Goal: Obtain resource: Download file/media

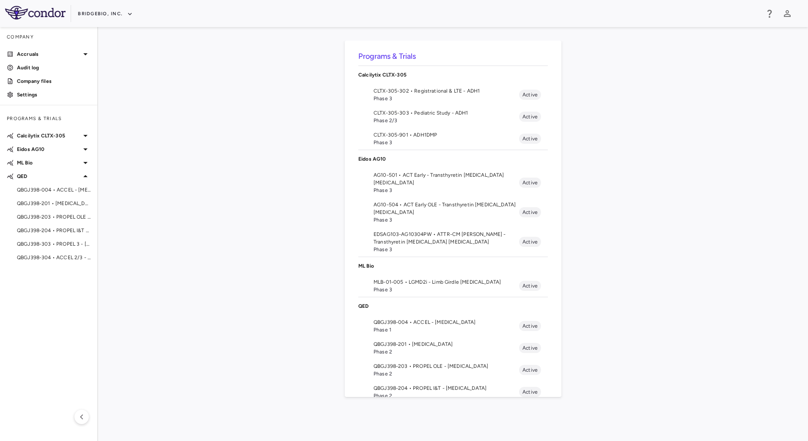
click at [432, 327] on span "Phase 1" at bounding box center [445, 330] width 145 height 8
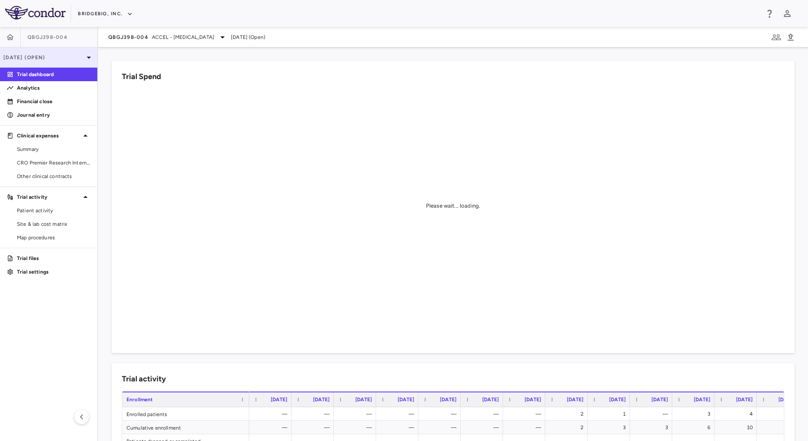
click at [73, 59] on p "[DATE] (Open)" at bounding box center [43, 58] width 80 height 8
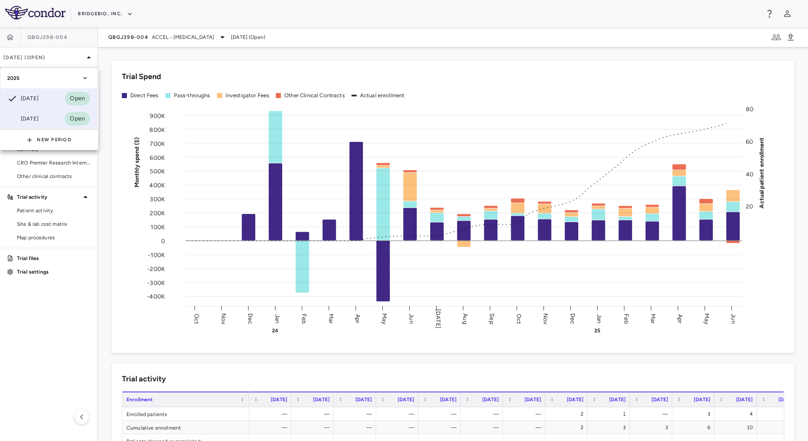
click at [38, 120] on div "[DATE]" at bounding box center [22, 119] width 31 height 10
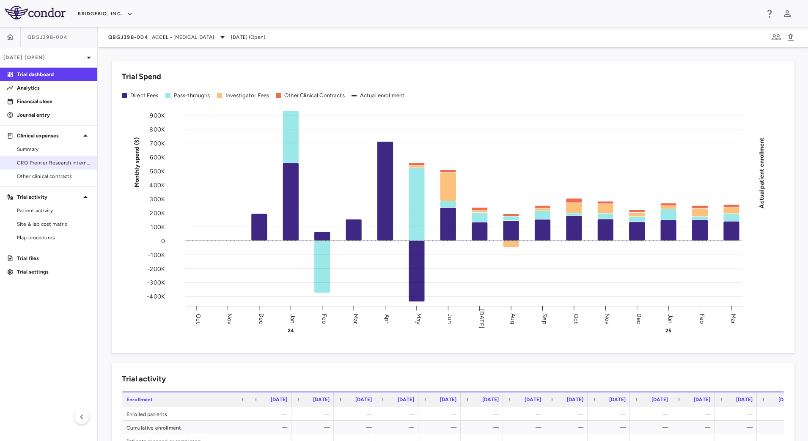
click at [67, 162] on span "CRO Premier Research International" at bounding box center [54, 163] width 74 height 8
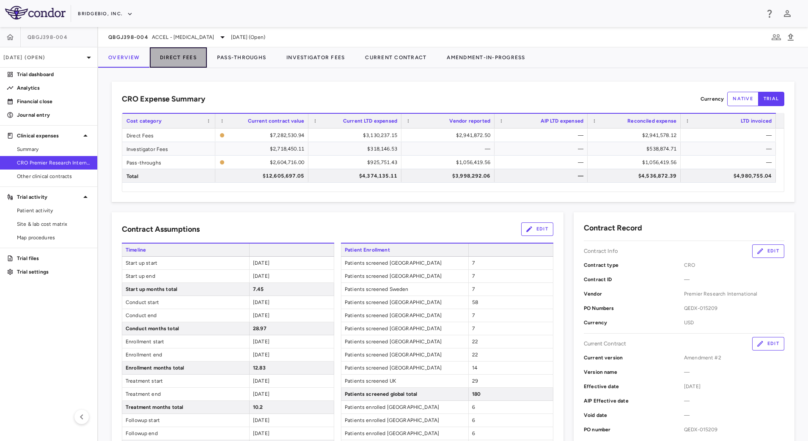
click at [187, 54] on button "Direct Fees" at bounding box center [178, 57] width 57 height 20
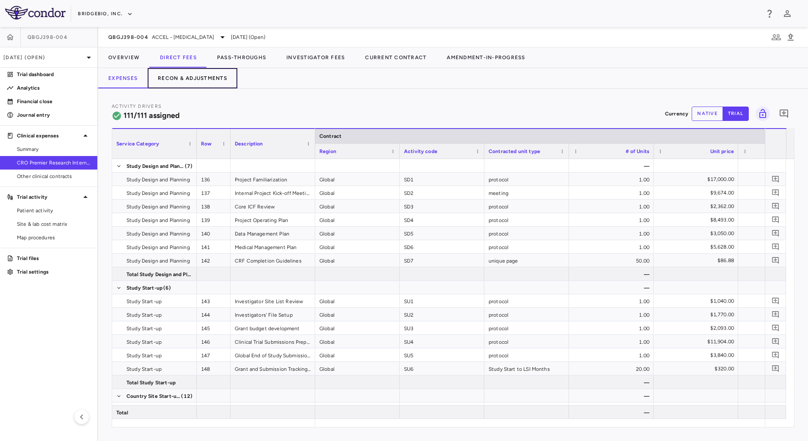
click at [195, 79] on button "Recon & Adjustments" at bounding box center [193, 78] width 90 height 20
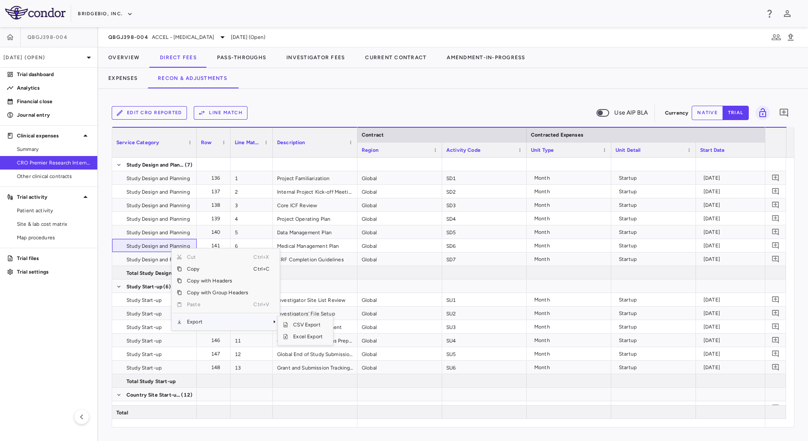
click at [230, 324] on span "Export" at bounding box center [217, 322] width 71 height 12
click at [291, 326] on span "CSV Export" at bounding box center [308, 325] width 40 height 12
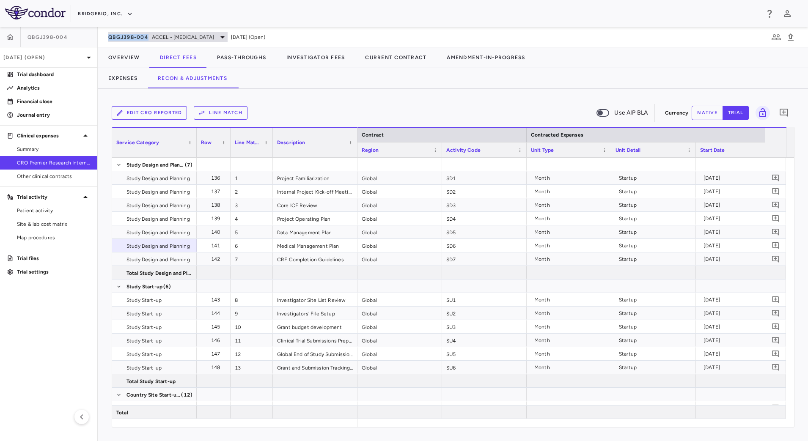
drag, startPoint x: 99, startPoint y: 37, endPoint x: 149, endPoint y: 41, distance: 50.5
click at [149, 41] on div "QBGJ398-004 ACCEL - [MEDICAL_DATA] [DATE] (Open)" at bounding box center [453, 37] width 710 height 20
copy span "QBGJ398-004"
click at [238, 57] on button "Pass-Throughs" at bounding box center [241, 57] width 69 height 20
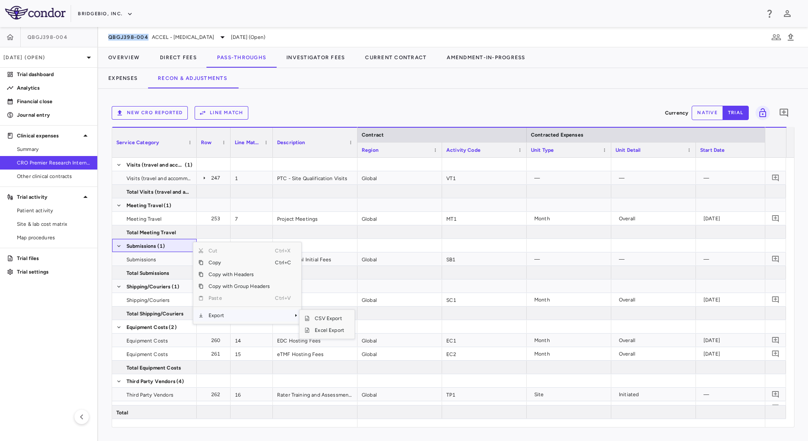
drag, startPoint x: 242, startPoint y: 316, endPoint x: 292, endPoint y: 319, distance: 50.0
click at [243, 316] on span "Export" at bounding box center [238, 316] width 71 height 12
click at [340, 319] on span "CSV Export" at bounding box center [330, 319] width 40 height 12
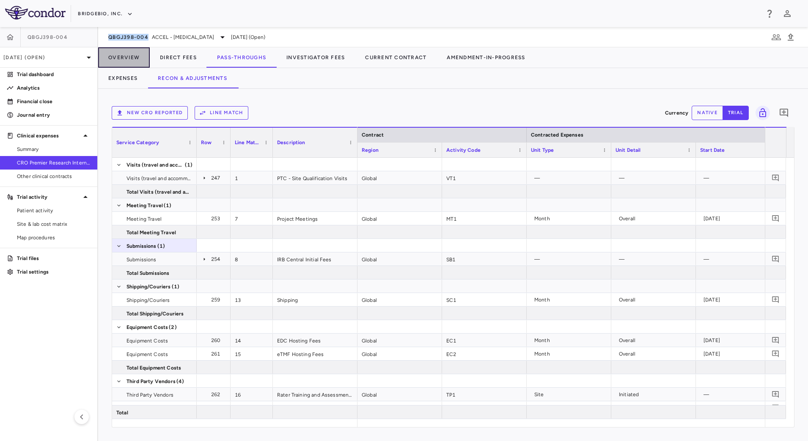
drag, startPoint x: 129, startPoint y: 55, endPoint x: 146, endPoint y: 68, distance: 20.8
click at [129, 55] on button "Overview" at bounding box center [124, 57] width 52 height 20
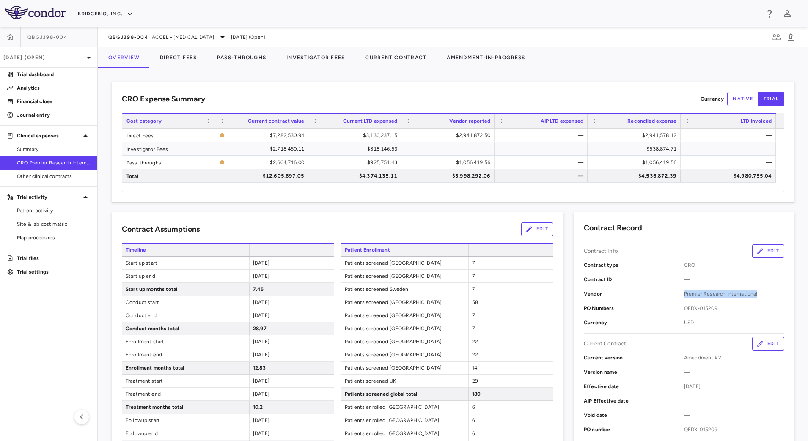
drag, startPoint x: 677, startPoint y: 292, endPoint x: 751, endPoint y: 292, distance: 73.2
click at [751, 292] on span "Premier Research International" at bounding box center [734, 294] width 100 height 8
copy span "Premier Research International"
click at [410, 62] on button "Current Contract" at bounding box center [396, 57] width 82 height 20
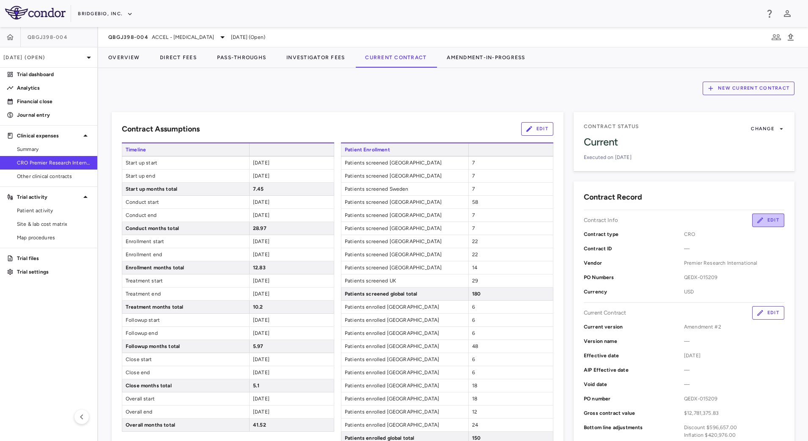
click at [762, 220] on button "Edit" at bounding box center [768, 221] width 32 height 14
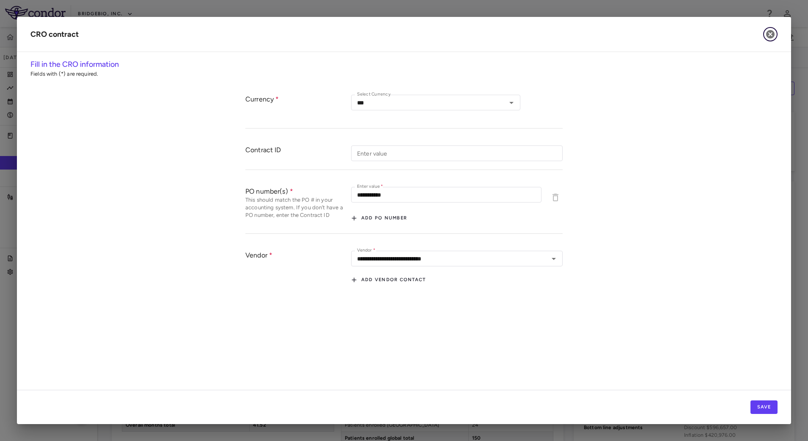
click at [773, 36] on icon "button" at bounding box center [770, 34] width 8 height 8
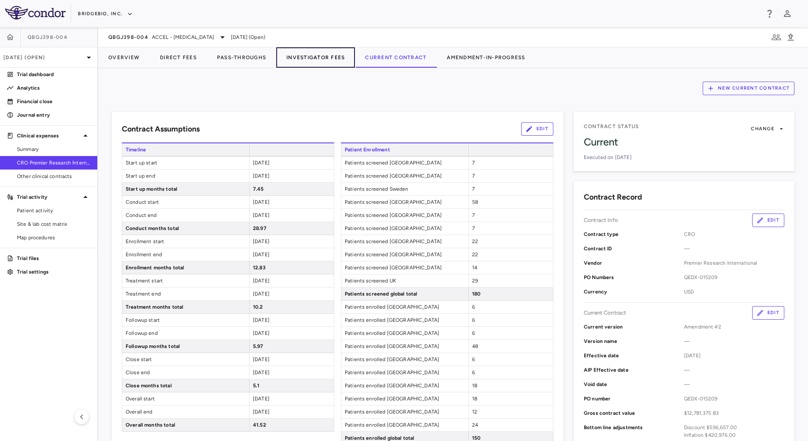
click at [305, 63] on button "Investigator Fees" at bounding box center [315, 57] width 79 height 20
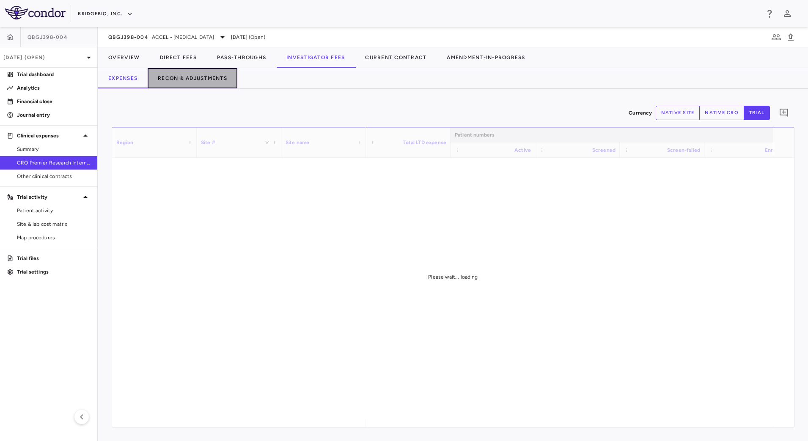
click at [191, 82] on button "Recon & Adjustments" at bounding box center [193, 78] width 90 height 20
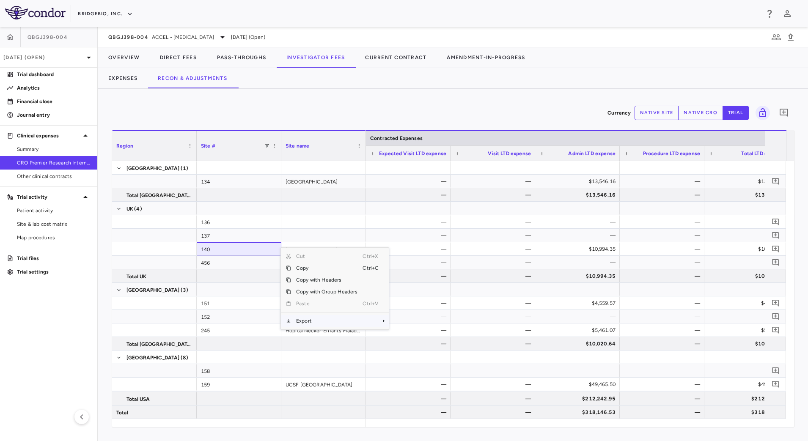
click at [320, 321] on span "Export" at bounding box center [326, 321] width 71 height 12
click at [415, 323] on span "CSV Export" at bounding box center [417, 324] width 40 height 12
click at [157, 38] on span "ACCEL - [MEDICAL_DATA]" at bounding box center [183, 37] width 62 height 8
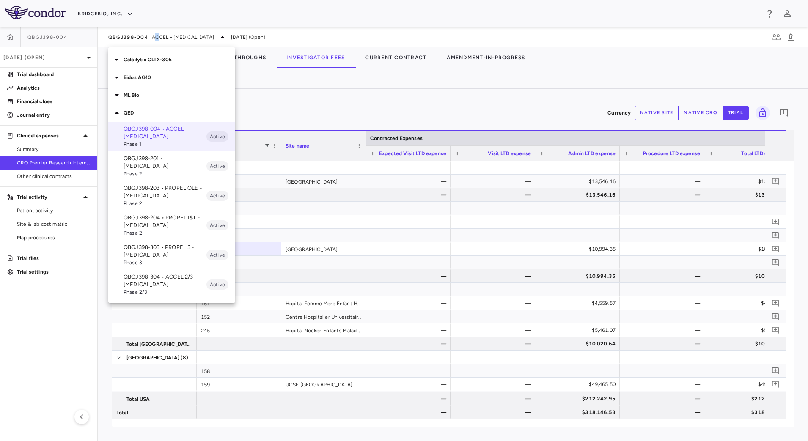
drag, startPoint x: 157, startPoint y: 38, endPoint x: 155, endPoint y: 165, distance: 126.5
click at [155, 170] on span "Phase 2" at bounding box center [164, 174] width 83 height 8
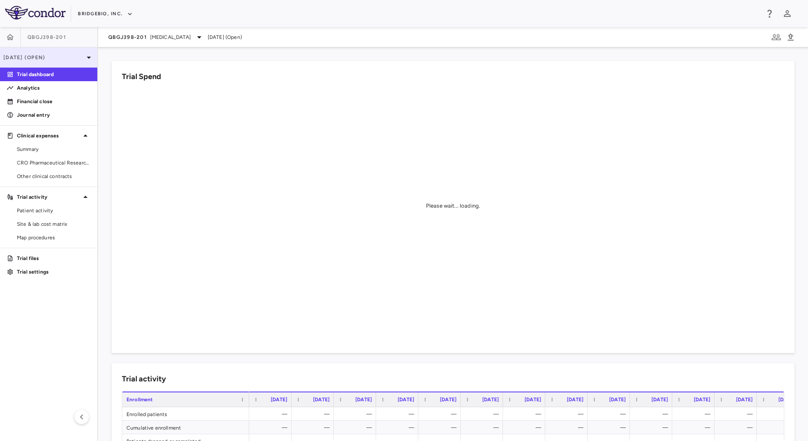
click at [58, 60] on p "[DATE] (Open)" at bounding box center [43, 58] width 80 height 8
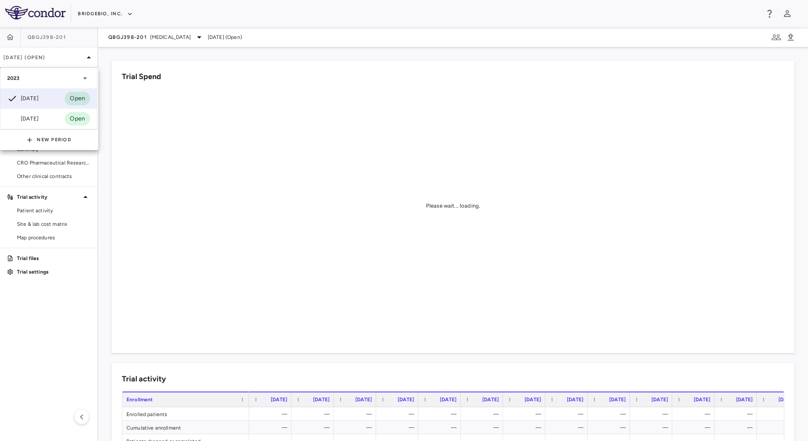
click at [163, 37] on div at bounding box center [404, 220] width 808 height 441
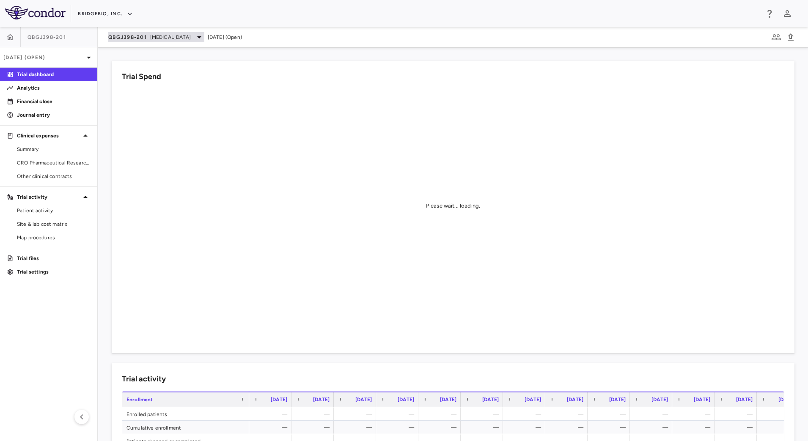
click at [166, 36] on span "[MEDICAL_DATA]" at bounding box center [170, 37] width 41 height 8
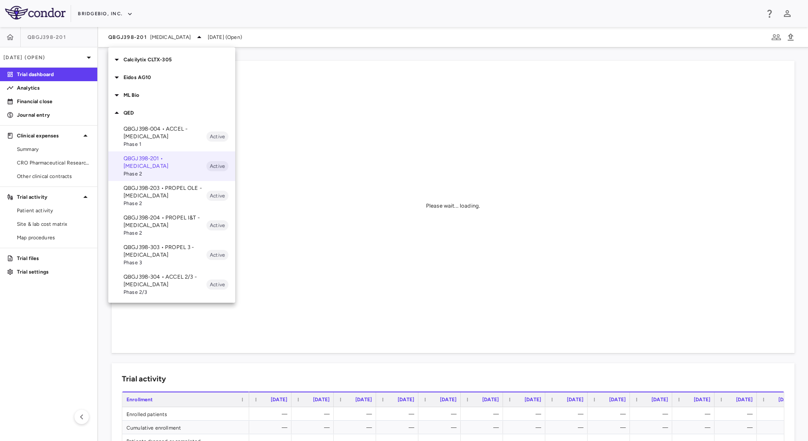
click at [159, 190] on p "QBGJ398-203 • PROPEL OLE - [MEDICAL_DATA]" at bounding box center [164, 191] width 83 height 15
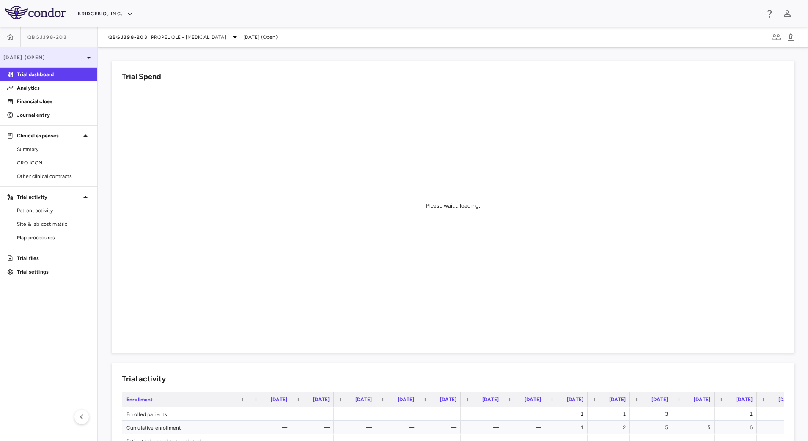
click at [57, 60] on p "[DATE] (Open)" at bounding box center [43, 58] width 80 height 8
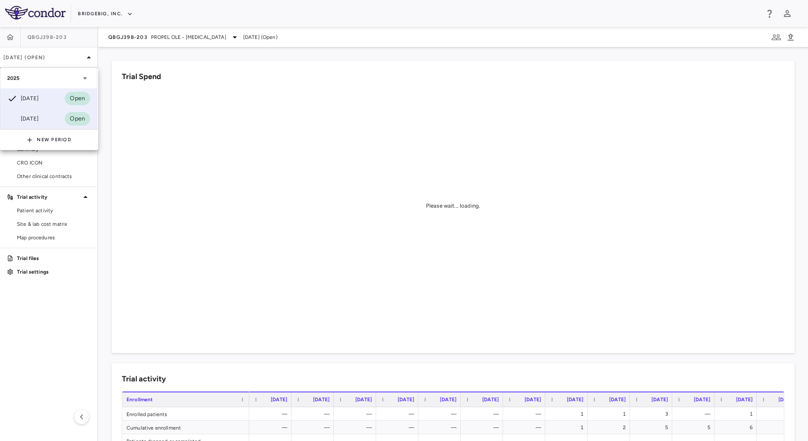
click at [41, 112] on div "[DATE] Open" at bounding box center [48, 119] width 96 height 20
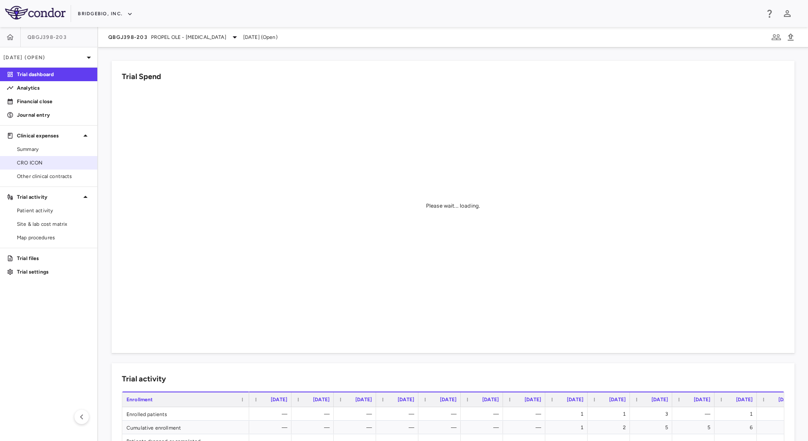
click at [54, 158] on link "CRO ICON" at bounding box center [48, 162] width 97 height 13
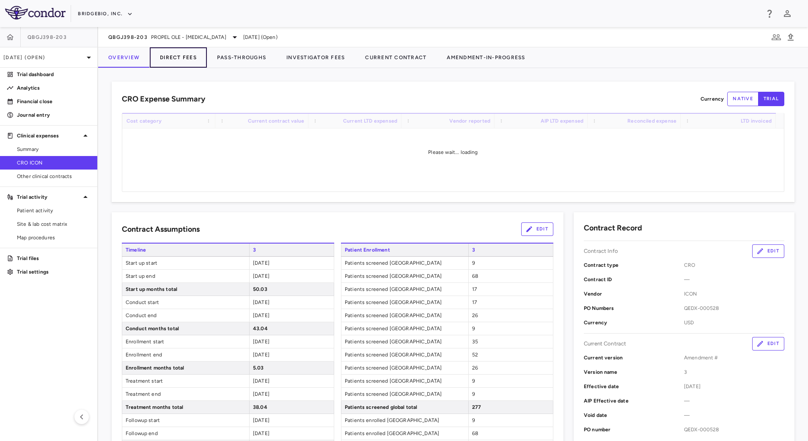
click at [174, 58] on button "Direct Fees" at bounding box center [178, 57] width 57 height 20
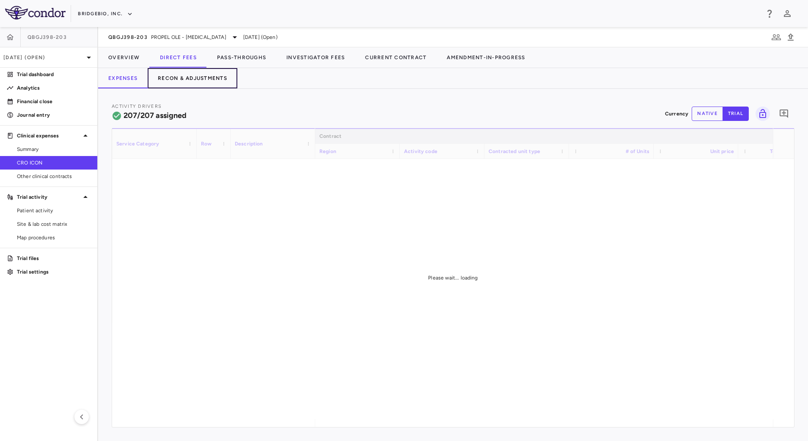
click at [193, 81] on button "Recon & Adjustments" at bounding box center [193, 78] width 90 height 20
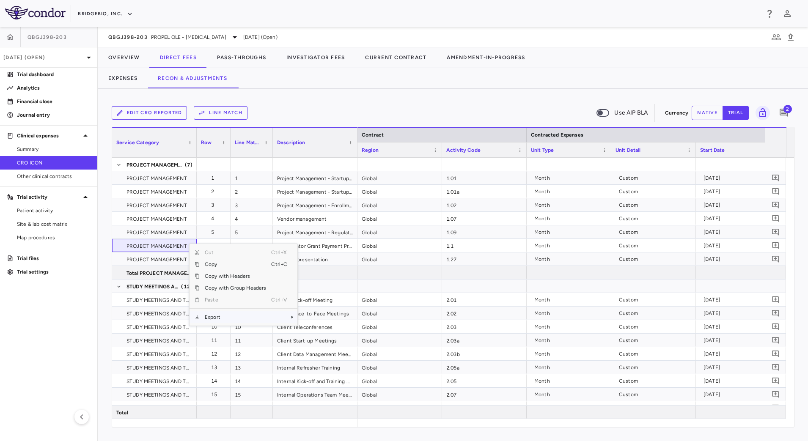
click at [228, 314] on span "Export" at bounding box center [235, 317] width 71 height 12
click at [315, 321] on span "CSV Export" at bounding box center [326, 320] width 40 height 12
drag, startPoint x: 106, startPoint y: 38, endPoint x: 147, endPoint y: 42, distance: 41.2
click at [147, 42] on div "QBGJ398-203 PROPEL OLE - [MEDICAL_DATA] [DATE] (Open)" at bounding box center [453, 37] width 710 height 20
copy span "QBGJ398-203"
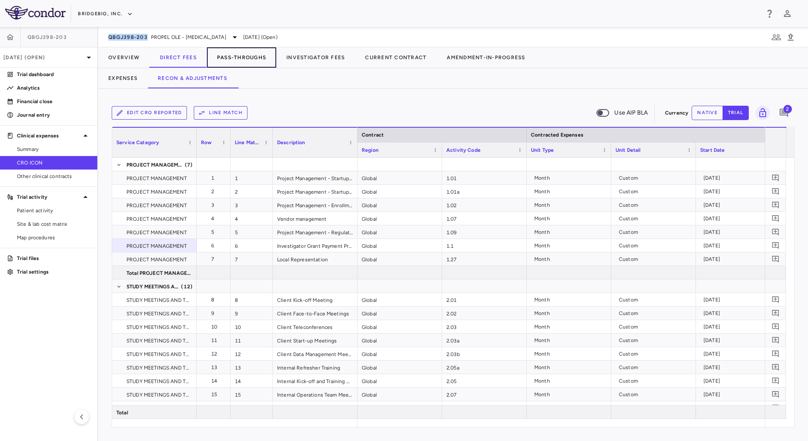
click at [252, 57] on button "Pass-Throughs" at bounding box center [241, 57] width 69 height 20
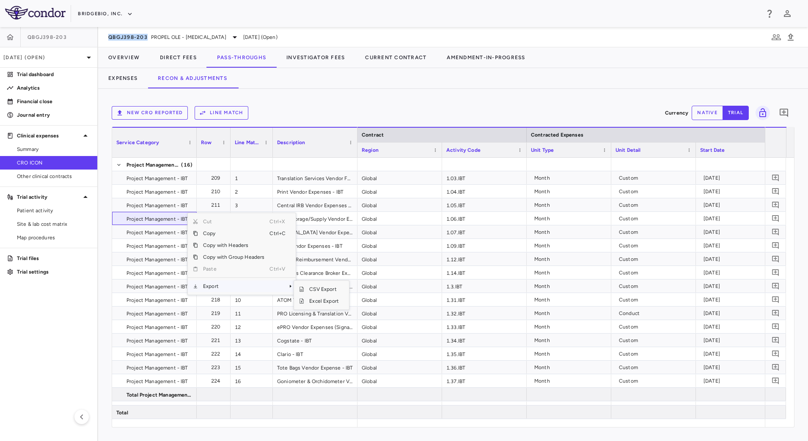
drag, startPoint x: 240, startPoint y: 285, endPoint x: 300, endPoint y: 287, distance: 60.1
click at [241, 285] on span "Export" at bounding box center [233, 286] width 71 height 12
click at [312, 287] on span "CSV Export" at bounding box center [324, 289] width 40 height 12
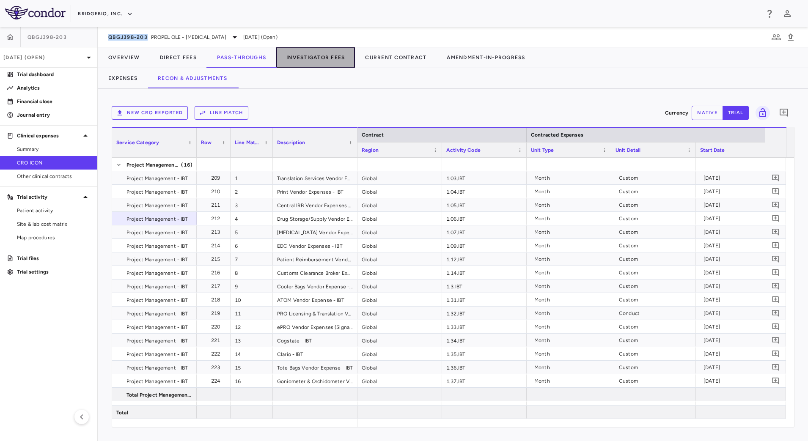
click at [318, 61] on button "Investigator Fees" at bounding box center [315, 57] width 79 height 20
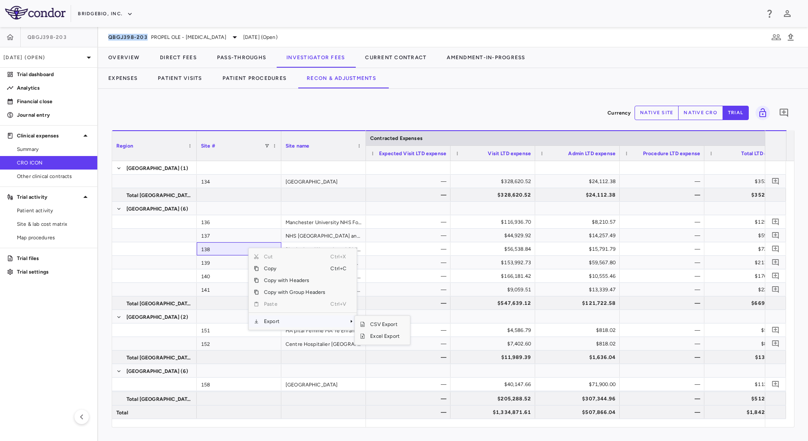
click at [295, 318] on span "Export" at bounding box center [294, 321] width 71 height 12
click at [377, 325] on span "CSV Export" at bounding box center [385, 324] width 40 height 12
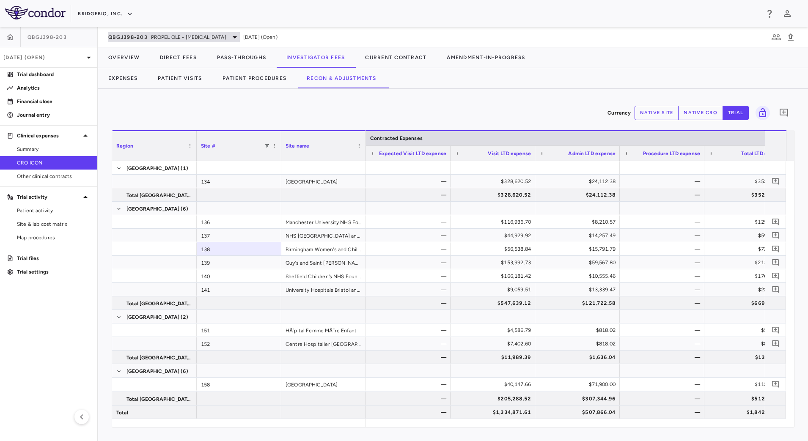
click at [173, 38] on span "PROPEL OLE - [MEDICAL_DATA]" at bounding box center [188, 37] width 75 height 8
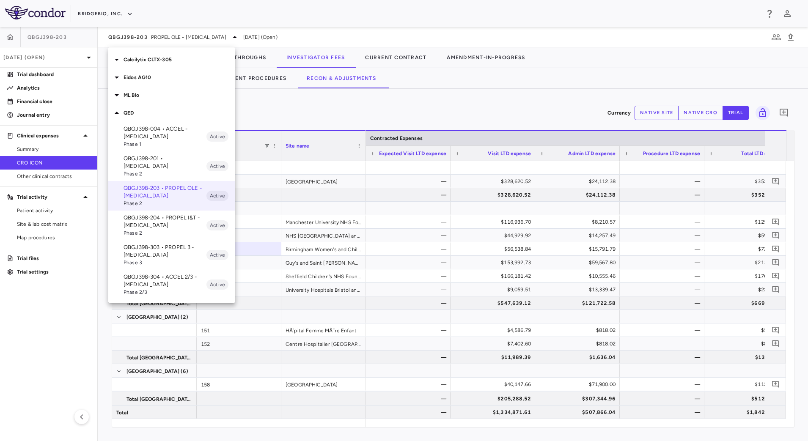
click at [165, 214] on p "QBGJ398-204 • PROPEL I&T - [MEDICAL_DATA]" at bounding box center [164, 221] width 83 height 15
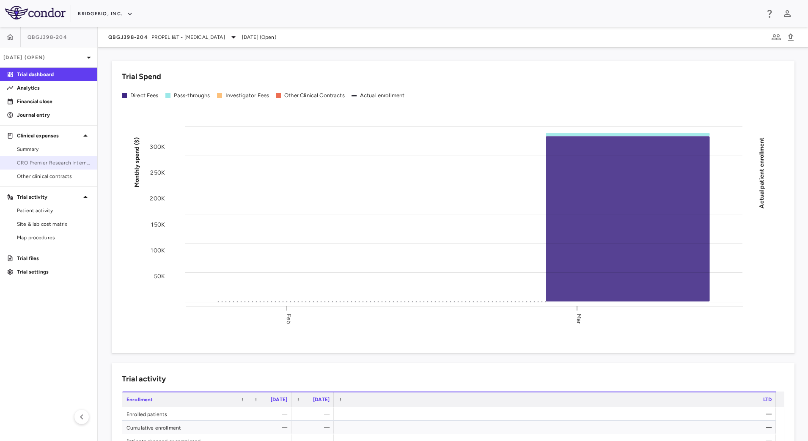
click at [48, 160] on span "CRO Premier Research International LLC" at bounding box center [54, 163] width 74 height 8
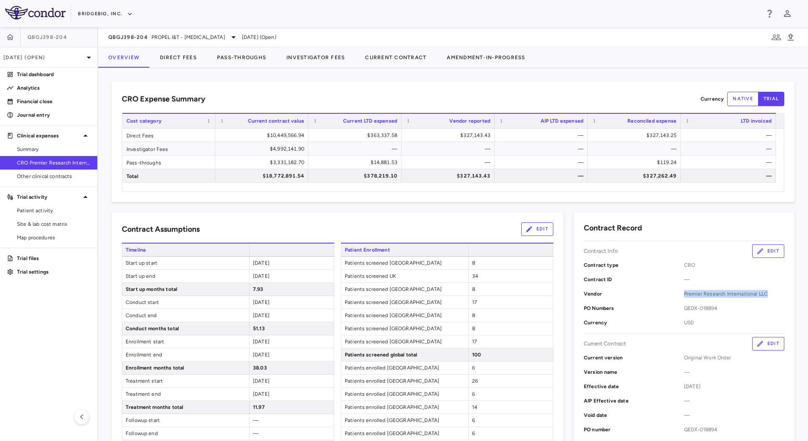
drag, startPoint x: 678, startPoint y: 294, endPoint x: 764, endPoint y: 294, distance: 85.4
click at [764, 294] on span "Premier Research International LLC" at bounding box center [734, 294] width 100 height 8
copy span "Premier Research International LLC"
drag, startPoint x: 103, startPoint y: 39, endPoint x: 148, endPoint y: 46, distance: 45.8
click at [148, 46] on div "QBGJ398-204 PROPEL I&T - [MEDICAL_DATA] [DATE] (Open)" at bounding box center [453, 37] width 710 height 20
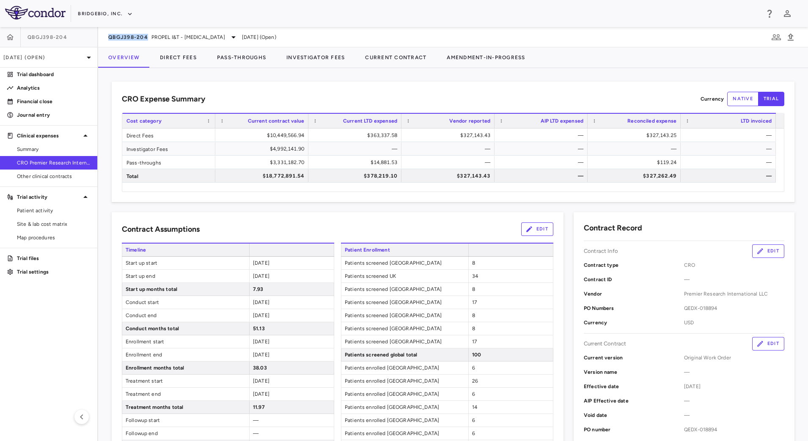
copy span "QBGJ398-204"
click at [186, 56] on button "Direct Fees" at bounding box center [178, 57] width 57 height 20
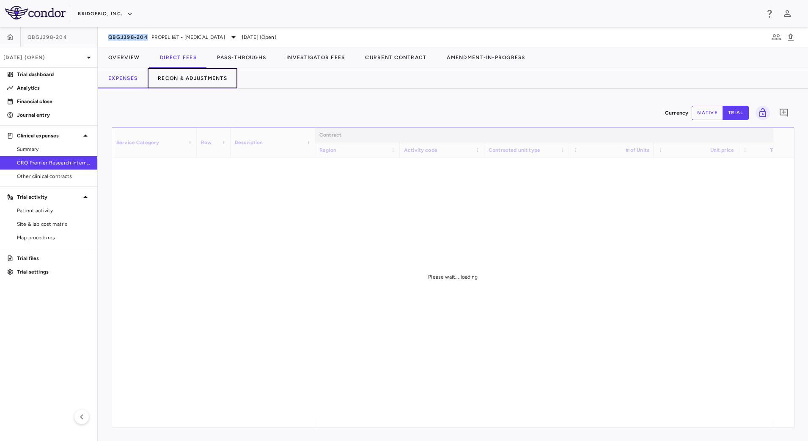
click at [206, 75] on button "Recon & Adjustments" at bounding box center [193, 78] width 90 height 20
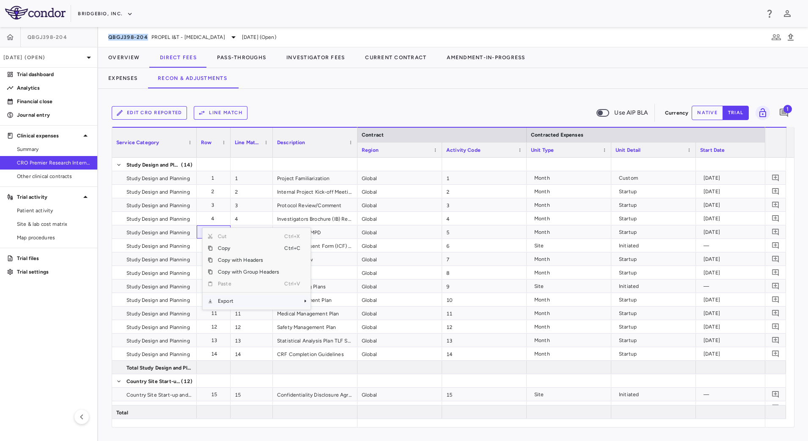
click at [228, 304] on span "Export" at bounding box center [248, 301] width 71 height 12
click at [322, 303] on span "CSV Export" at bounding box center [339, 304] width 40 height 12
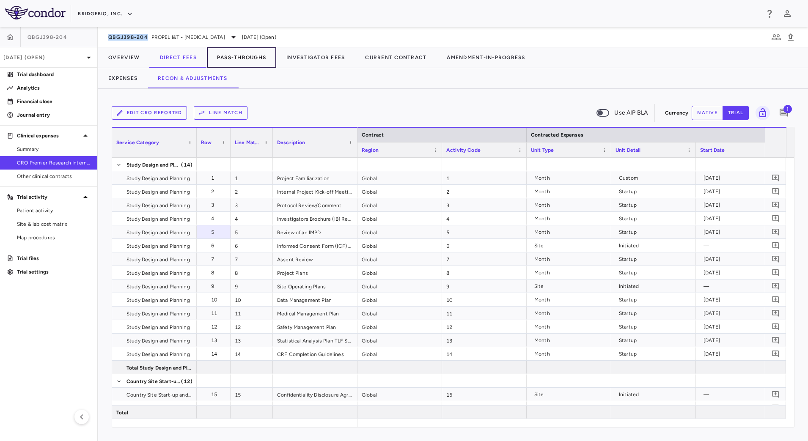
click at [240, 66] on button "Pass-Throughs" at bounding box center [241, 57] width 69 height 20
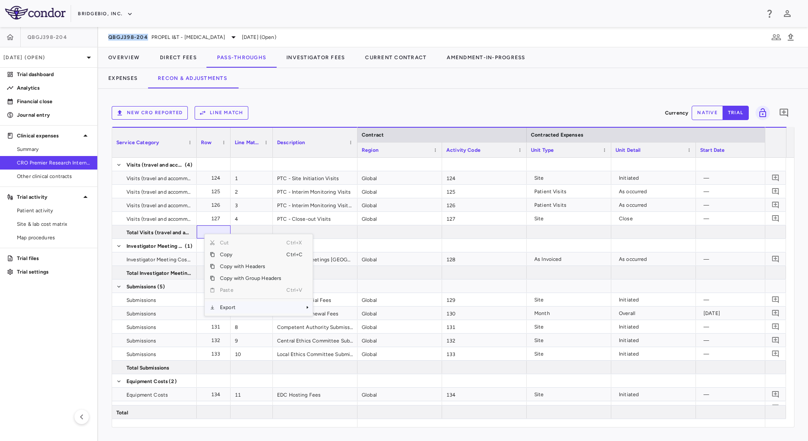
drag, startPoint x: 240, startPoint y: 306, endPoint x: 269, endPoint y: 311, distance: 29.1
click at [240, 307] on span "Export" at bounding box center [250, 308] width 71 height 12
click at [331, 311] on span "CSV Export" at bounding box center [341, 310] width 40 height 12
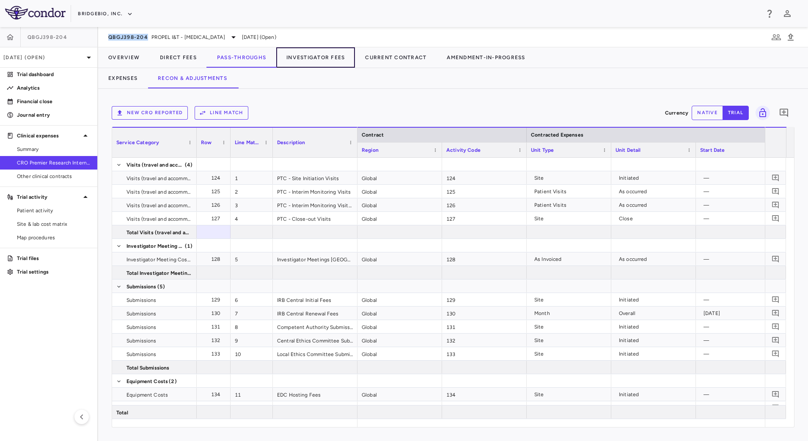
drag, startPoint x: 327, startPoint y: 50, endPoint x: 296, endPoint y: 73, distance: 38.4
click at [327, 50] on button "Investigator Fees" at bounding box center [315, 57] width 79 height 20
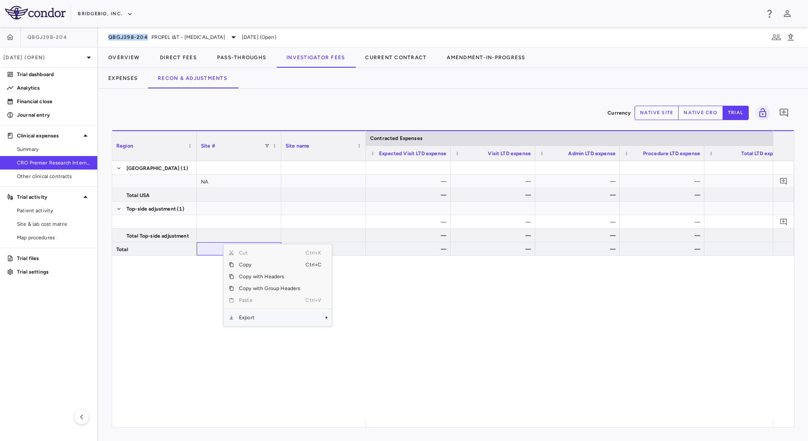
click at [246, 313] on span "Export" at bounding box center [269, 318] width 71 height 12
click at [351, 322] on span "CSV Export" at bounding box center [360, 321] width 40 height 12
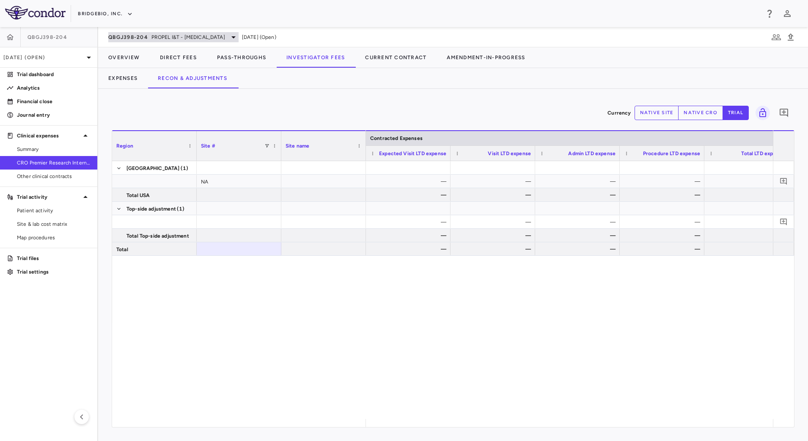
click at [165, 39] on span "PROPEL I&T - [MEDICAL_DATA]" at bounding box center [188, 37] width 74 height 8
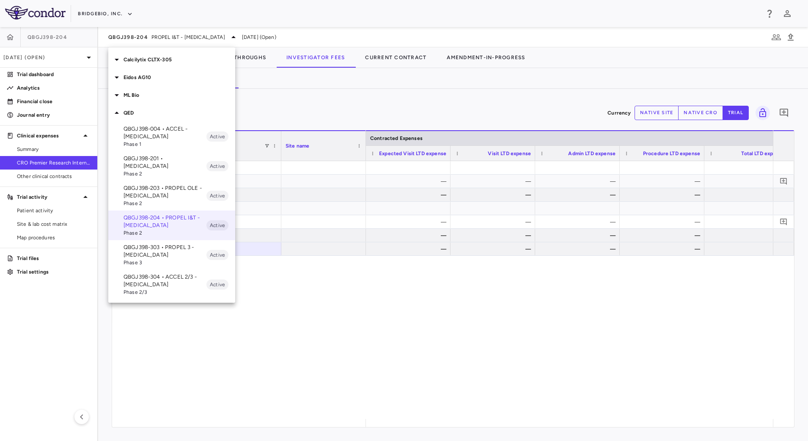
click at [168, 244] on p "QBGJ398-303 • PROPEL 3 - [MEDICAL_DATA]" at bounding box center [164, 251] width 83 height 15
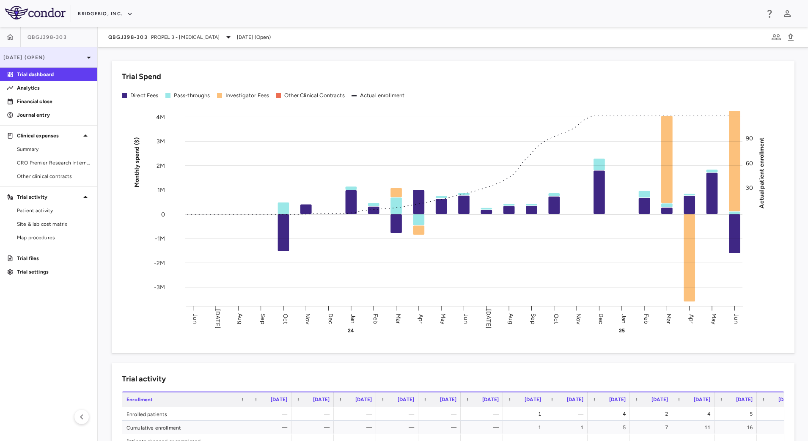
click at [71, 54] on p "[DATE] (Open)" at bounding box center [43, 58] width 80 height 8
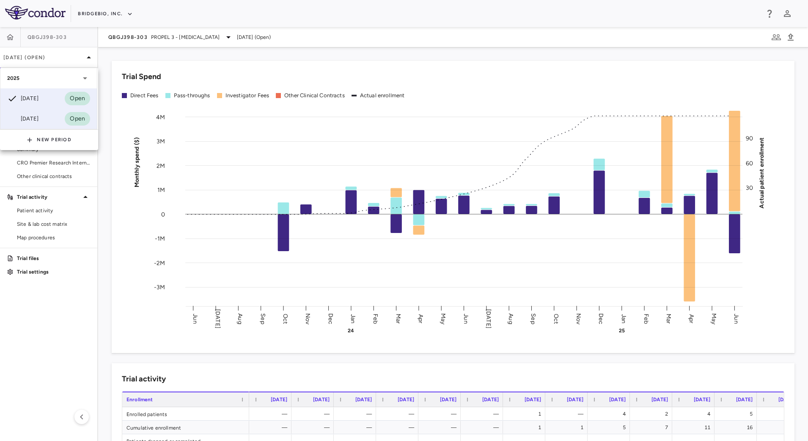
click at [46, 121] on div "[DATE] Open" at bounding box center [48, 119] width 96 height 20
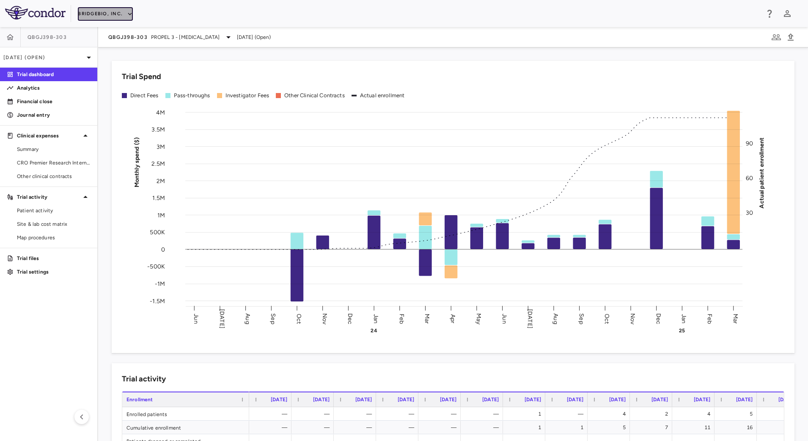
click at [122, 14] on button "BridgeBio, Inc." at bounding box center [105, 14] width 55 height 14
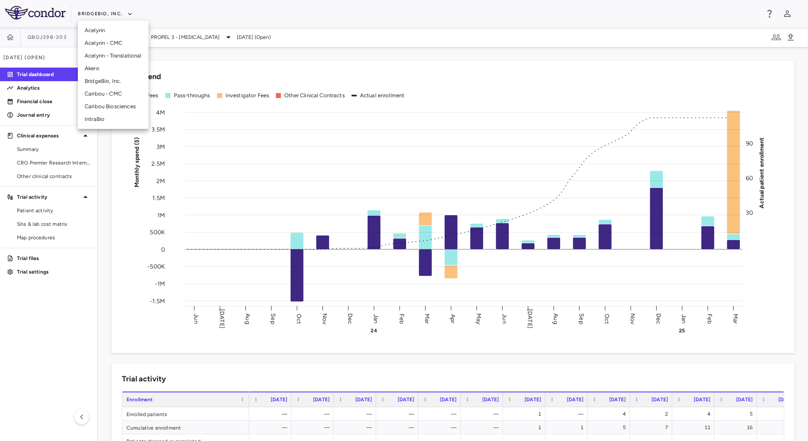
click at [99, 118] on li "IntraBio" at bounding box center [113, 119] width 71 height 13
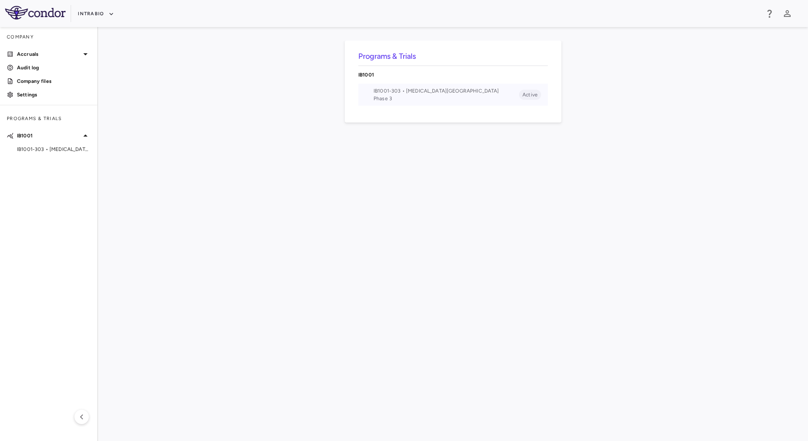
click at [400, 92] on span "IB1001-303 • [MEDICAL_DATA][GEOGRAPHIC_DATA]" at bounding box center [445, 91] width 145 height 8
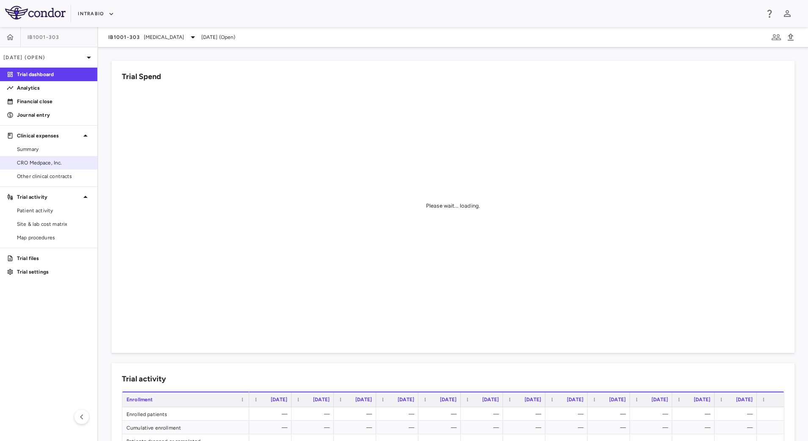
click at [55, 167] on link "CRO Medpace, Inc." at bounding box center [48, 162] width 97 height 13
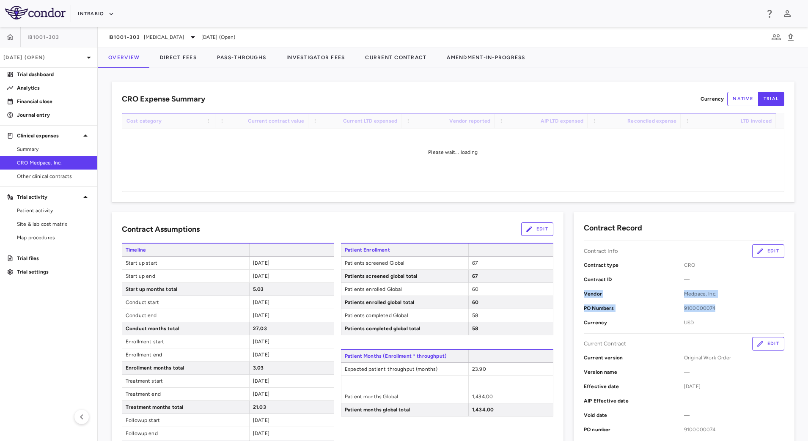
drag, startPoint x: 714, startPoint y: 278, endPoint x: 683, endPoint y: 281, distance: 31.0
click at [683, 280] on div "Contract type CRO Contract ID — Vendor Medpace, Inc. PO Numbers 9100000074 Curr…" at bounding box center [684, 294] width 200 height 72
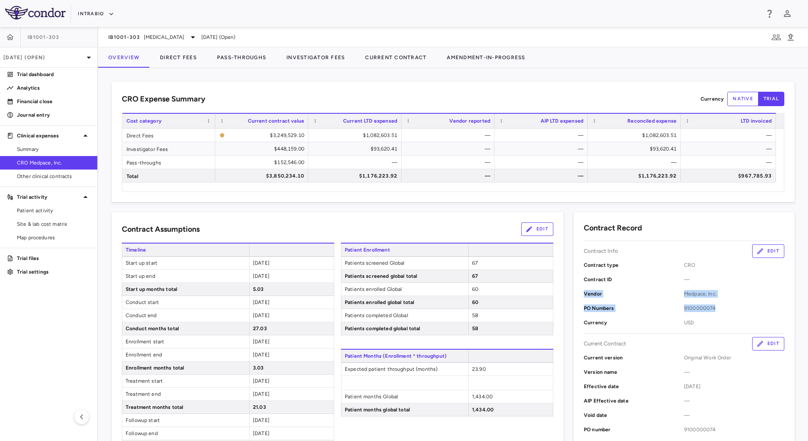
click at [712, 310] on span "9100000074" at bounding box center [734, 308] width 100 height 8
drag, startPoint x: 676, startPoint y: 308, endPoint x: 709, endPoint y: 308, distance: 32.6
click at [709, 308] on div "PO Numbers 9100000074" at bounding box center [684, 308] width 200 height 14
copy div "9100000074"
drag, startPoint x: 99, startPoint y: 36, endPoint x: 140, endPoint y: 44, distance: 41.6
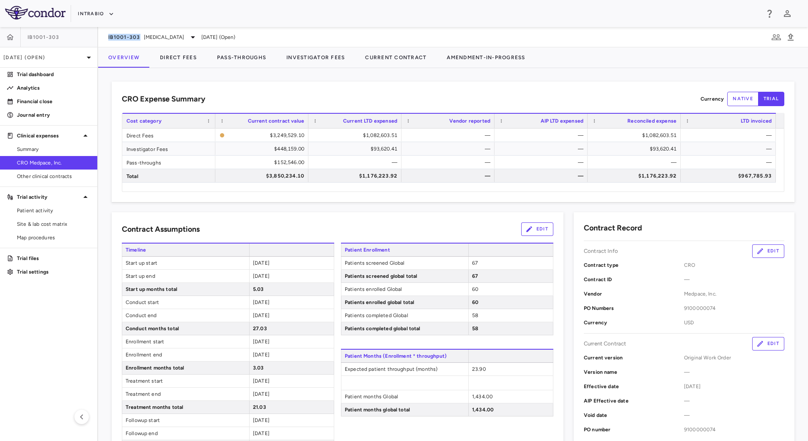
click at [140, 44] on div "IB1001-303 [MEDICAL_DATA] [DATE] (Open)" at bounding box center [453, 37] width 710 height 20
copy span "IB1001-303"
click at [411, 89] on div "CRO Expense Summary Currency native trial Drag here to set row groups Drag here…" at bounding box center [453, 142] width 683 height 121
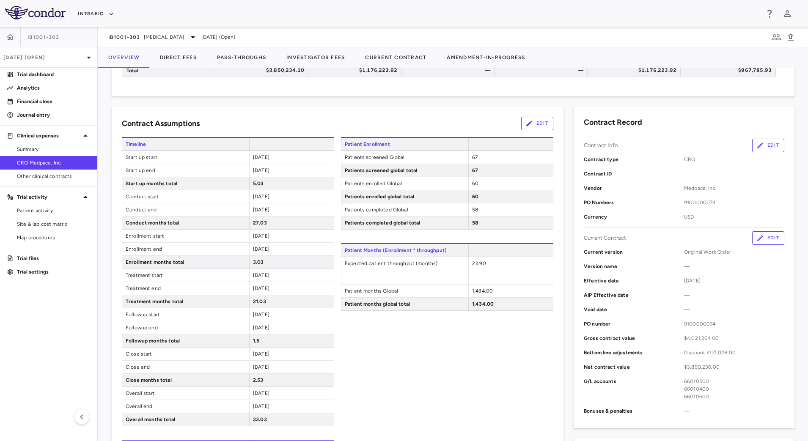
scroll to position [53, 0]
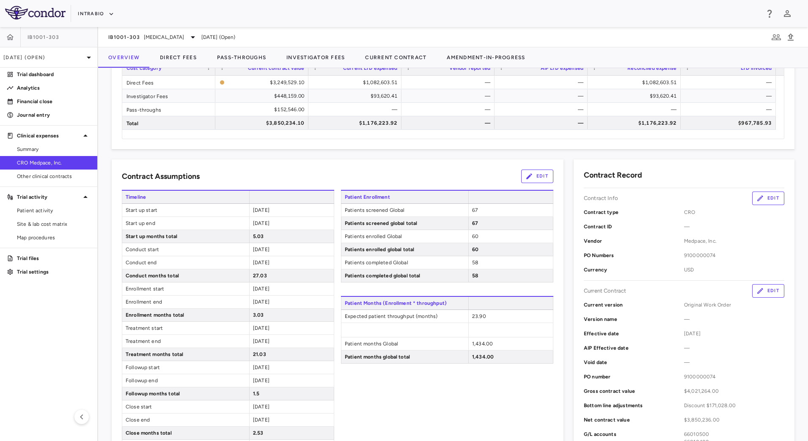
click at [586, 44] on div "IB1001-303 [MEDICAL_DATA] [DATE] (Open)" at bounding box center [453, 37] width 710 height 20
click at [105, 17] on button "IntraBio" at bounding box center [96, 14] width 36 height 14
click at [116, 82] on li "BridgeBio, Inc." at bounding box center [113, 81] width 71 height 13
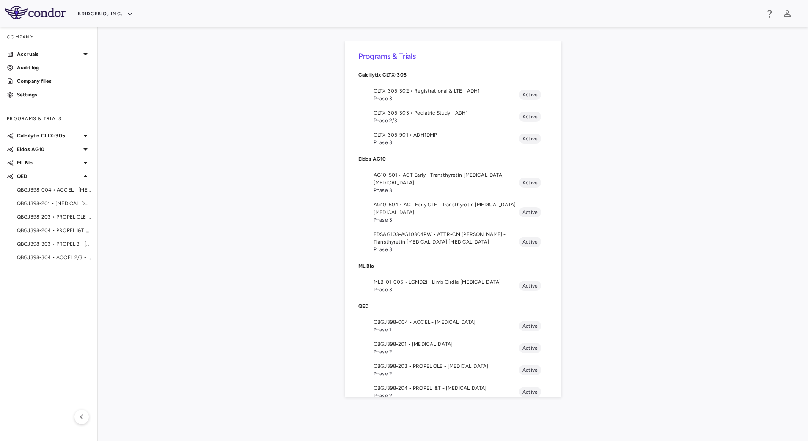
scroll to position [67, 0]
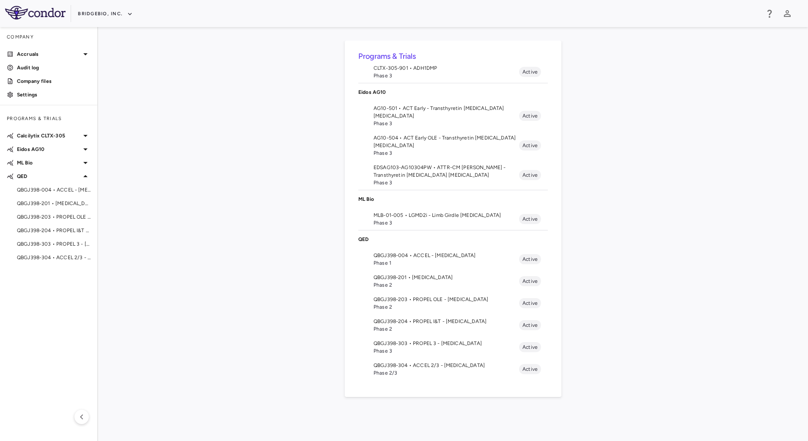
click at [421, 339] on li "QBGJ398-303 • PROPEL 3 - [MEDICAL_DATA] Phase 3 Active" at bounding box center [452, 347] width 189 height 22
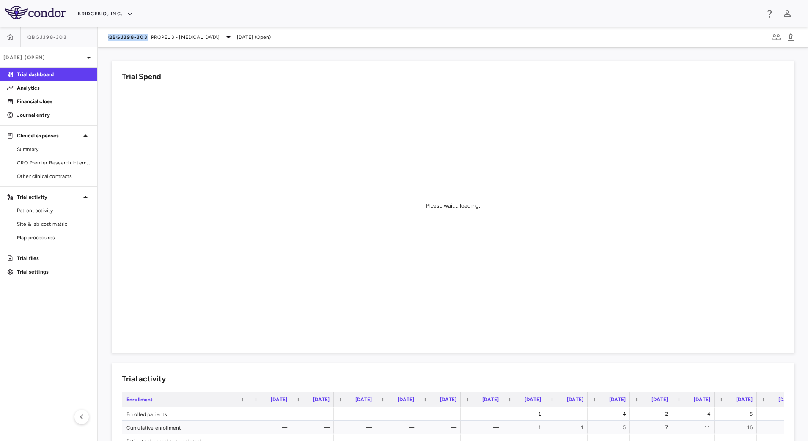
drag, startPoint x: 105, startPoint y: 40, endPoint x: 145, endPoint y: 44, distance: 40.3
click at [145, 44] on div "QBGJ398-303 PROPEL 3 - [MEDICAL_DATA] [DATE] (Open)" at bounding box center [453, 37] width 710 height 20
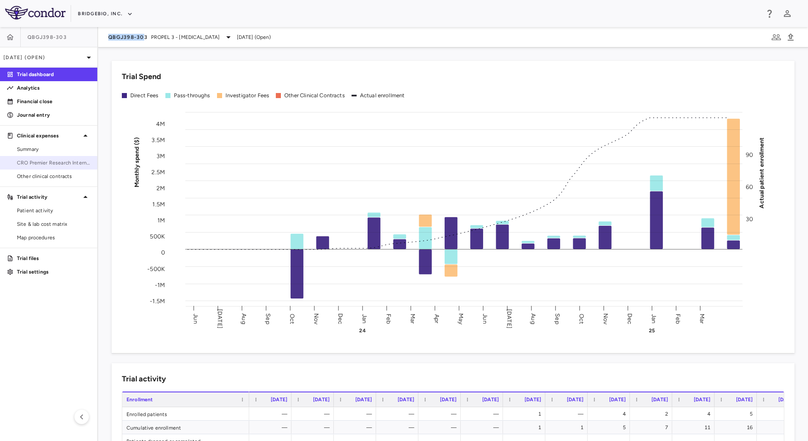
click at [49, 164] on span "CRO Premier Research International LLC" at bounding box center [54, 163] width 74 height 8
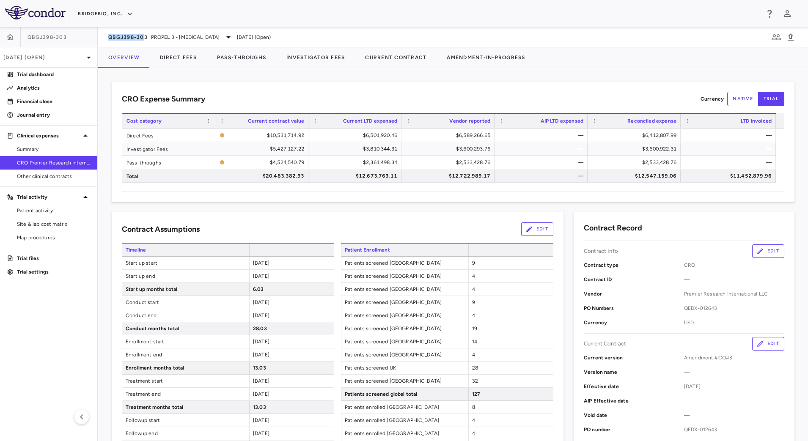
click at [103, 36] on div "QBGJ398-303 PROPEL 3 - [MEDICAL_DATA] [DATE] (Open)" at bounding box center [453, 37] width 710 height 20
drag, startPoint x: 103, startPoint y: 38, endPoint x: 148, endPoint y: 41, distance: 45.3
click at [148, 41] on div "QBGJ398-303 PROPEL 3 - [MEDICAL_DATA] [DATE] (Open)" at bounding box center [453, 37] width 710 height 20
copy span "QBGJ398-303"
click at [162, 60] on button "Direct Fees" at bounding box center [178, 57] width 57 height 20
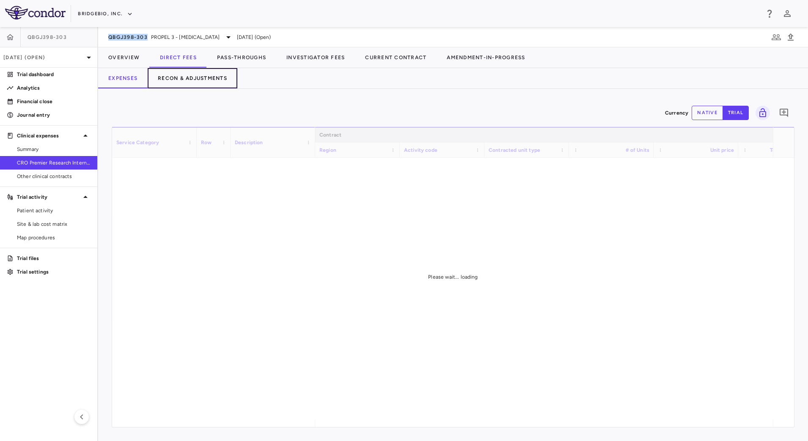
click at [172, 78] on button "Recon & Adjustments" at bounding box center [193, 78] width 90 height 20
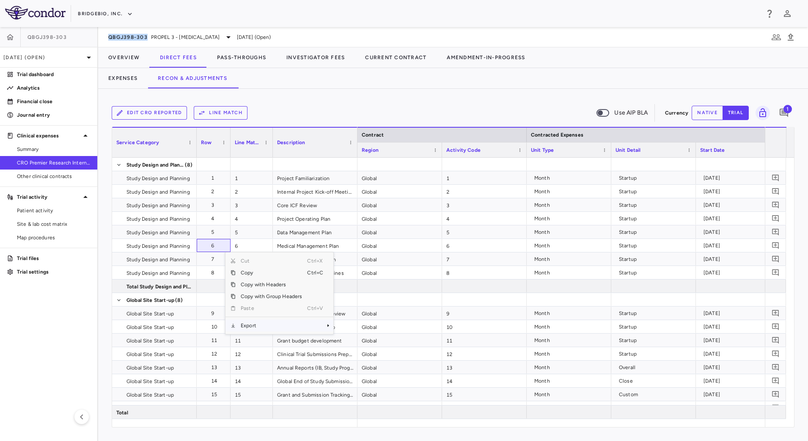
click at [261, 324] on span "Export" at bounding box center [271, 326] width 71 height 12
click at [348, 328] on span "CSV Export" at bounding box center [362, 329] width 40 height 12
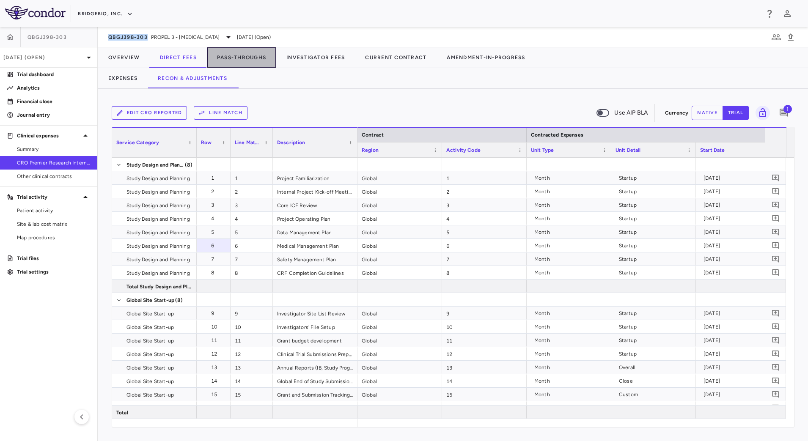
drag, startPoint x: 258, startPoint y: 54, endPoint x: 251, endPoint y: 69, distance: 17.0
click at [258, 54] on button "Pass-Throughs" at bounding box center [241, 57] width 69 height 20
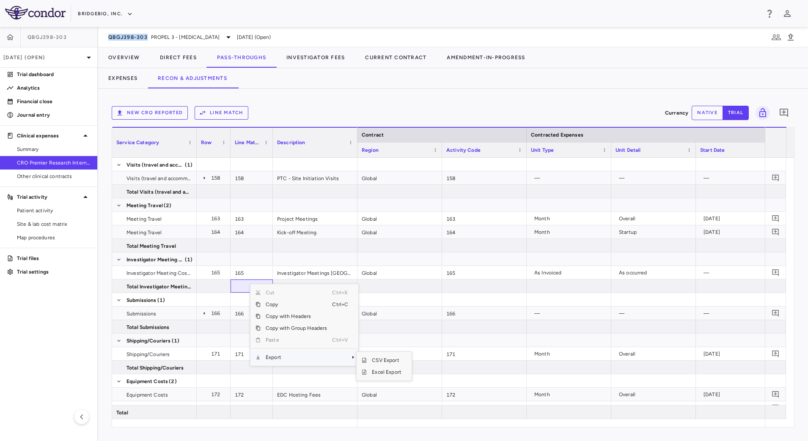
drag, startPoint x: 288, startPoint y: 356, endPoint x: 303, endPoint y: 359, distance: 14.6
click at [288, 357] on span "Export" at bounding box center [295, 357] width 71 height 12
click at [369, 361] on span "CSV Export" at bounding box center [387, 360] width 40 height 12
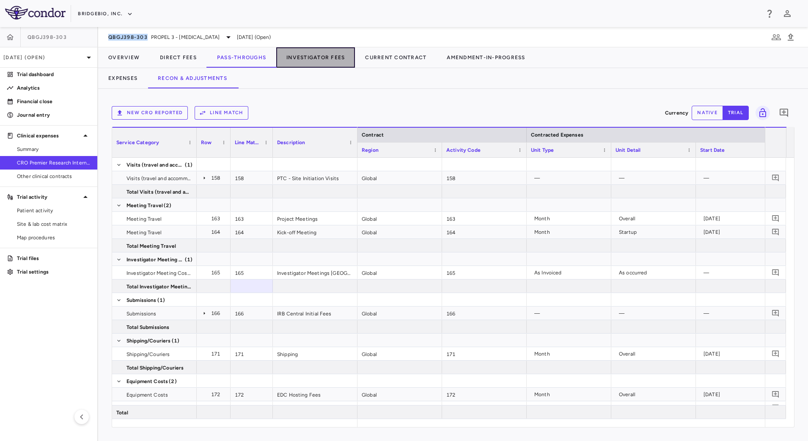
click at [315, 59] on button "Investigator Fees" at bounding box center [315, 57] width 79 height 20
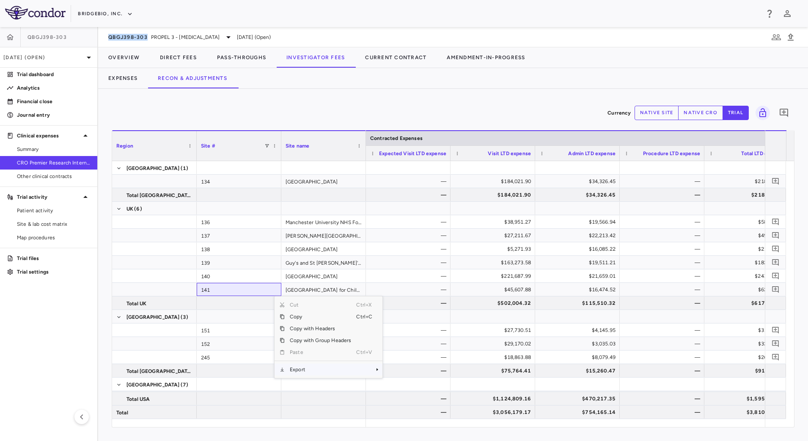
click at [313, 370] on span "Export" at bounding box center [320, 370] width 71 height 12
click at [415, 370] on span "CSV Export" at bounding box center [411, 373] width 40 height 12
click at [190, 38] on span "PROPEL 3 - [MEDICAL_DATA]" at bounding box center [185, 37] width 69 height 8
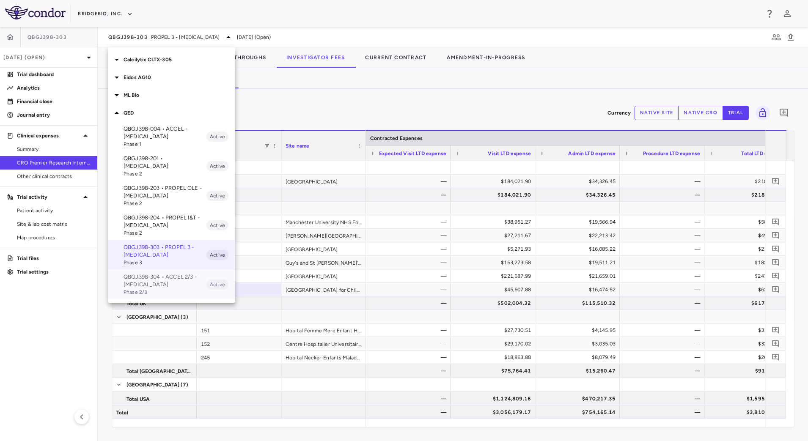
click at [163, 276] on p "QBGJ398-304 • ACCEL 2/3 - [MEDICAL_DATA]" at bounding box center [164, 280] width 83 height 15
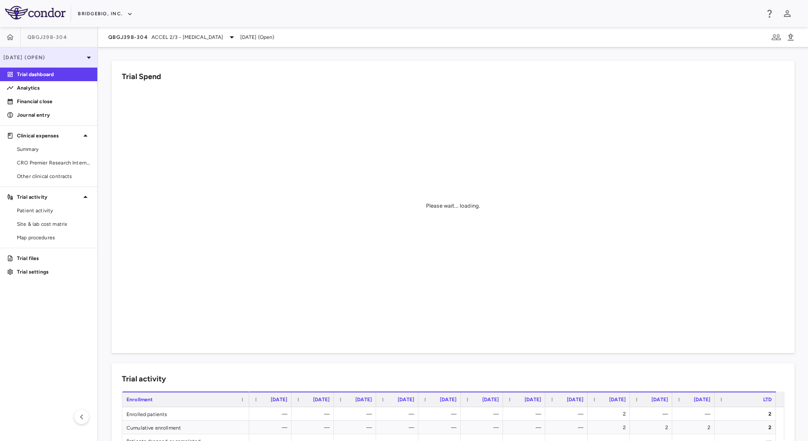
click at [77, 60] on p "[DATE] (Open)" at bounding box center [43, 58] width 80 height 8
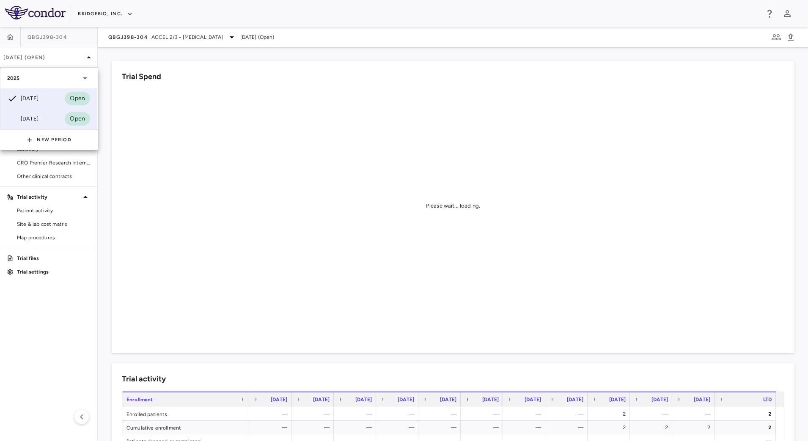
click at [46, 115] on div "[DATE] Open" at bounding box center [48, 119] width 96 height 20
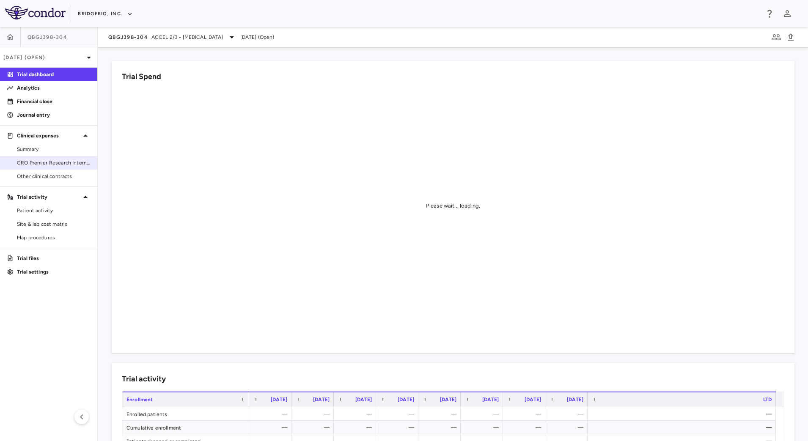
click at [47, 161] on span "CRO Premier Research International LLC" at bounding box center [54, 163] width 74 height 8
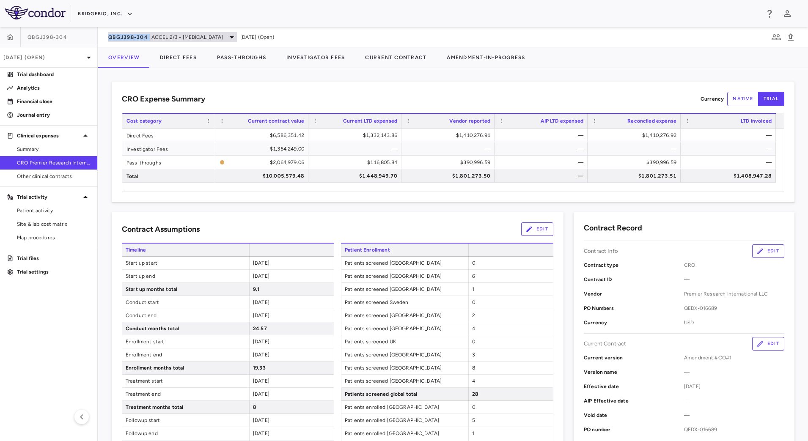
drag, startPoint x: 104, startPoint y: 35, endPoint x: 150, endPoint y: 39, distance: 45.9
click at [150, 39] on div "QBGJ398-304 ACCEL 2/3 - [MEDICAL_DATA] [DATE] (Open)" at bounding box center [453, 37] width 710 height 20
copy span "QBGJ398-304"
click at [185, 55] on button "Direct Fees" at bounding box center [178, 57] width 57 height 20
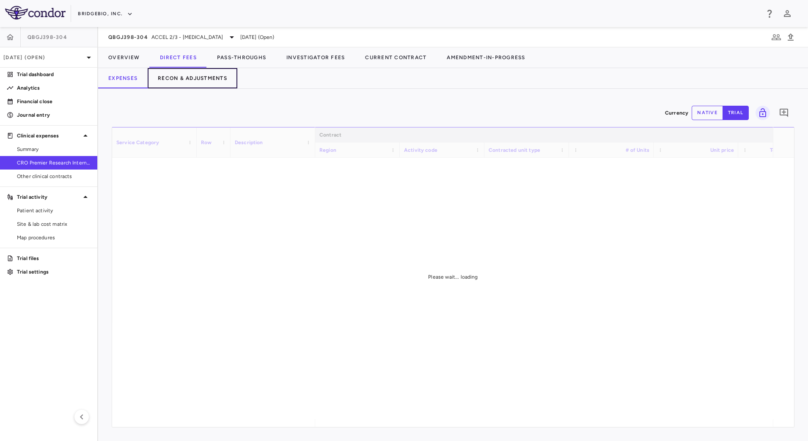
click at [181, 77] on button "Recon & Adjustments" at bounding box center [193, 78] width 90 height 20
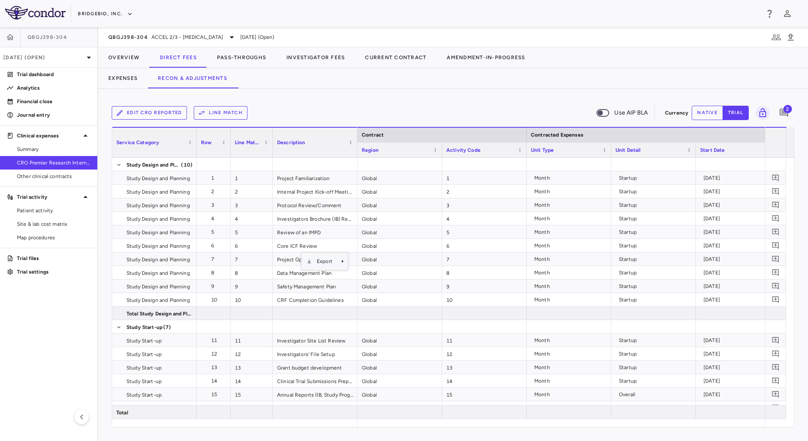
click at [328, 262] on span "Export" at bounding box center [325, 261] width 26 height 12
click at [375, 267] on span "CSV Export" at bounding box center [377, 264] width 40 height 12
drag, startPoint x: 253, startPoint y: 51, endPoint x: 251, endPoint y: 55, distance: 4.9
click at [253, 51] on button "Pass-Throughs" at bounding box center [241, 57] width 69 height 20
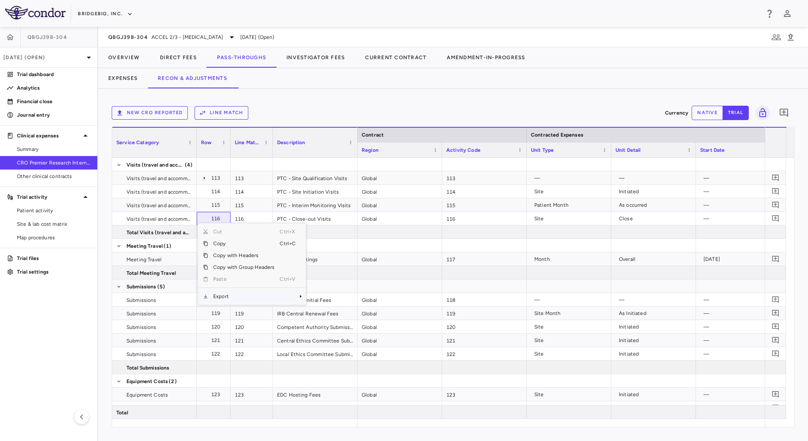
click at [240, 300] on span "Export" at bounding box center [243, 297] width 71 height 12
click at [319, 297] on span "CSV Export" at bounding box center [334, 299] width 40 height 12
drag, startPoint x: 330, startPoint y: 52, endPoint x: 305, endPoint y: 66, distance: 28.6
click at [330, 52] on button "Investigator Fees" at bounding box center [315, 57] width 79 height 20
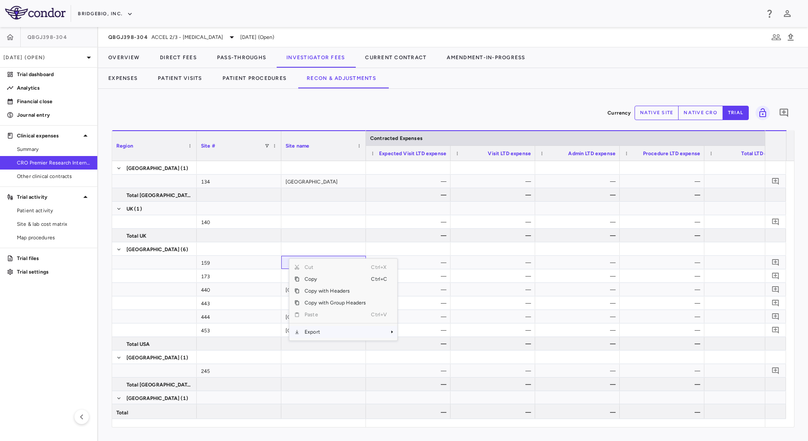
click at [322, 335] on span "Export" at bounding box center [334, 332] width 71 height 12
click at [422, 334] on span "CSV Export" at bounding box center [426, 335] width 40 height 12
click at [151, 41] on div "QBGJ398-304 ACCEL 2/3 - [MEDICAL_DATA]" at bounding box center [172, 37] width 129 height 10
